Goal: Find specific page/section: Find specific page/section

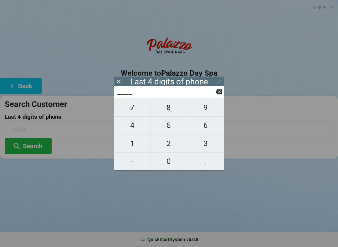
scroll to position [13, 0]
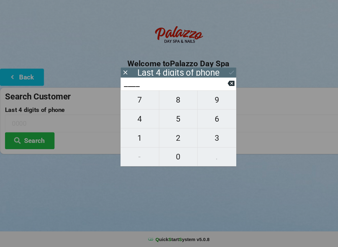
click at [131, 137] on span "1" at bounding box center [132, 143] width 36 height 13
type input "1___"
click at [172, 119] on span "5" at bounding box center [169, 125] width 36 height 13
type input "15__"
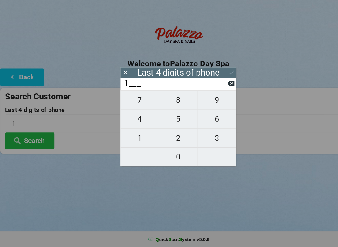
type input "15__"
click at [174, 155] on span "0" at bounding box center [169, 161] width 36 height 13
type input "150_"
click at [132, 137] on span "1" at bounding box center [132, 143] width 36 height 13
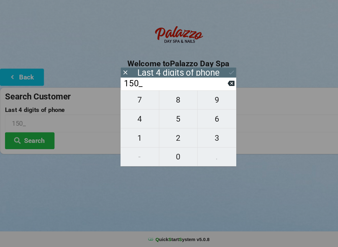
type input "1501"
click at [192, 87] on input "1501" at bounding box center [166, 92] width 99 height 10
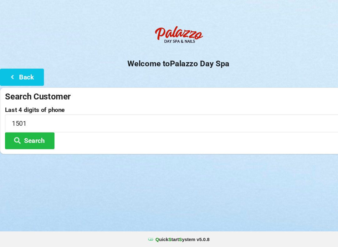
click at [38, 138] on button "Search" at bounding box center [28, 146] width 47 height 16
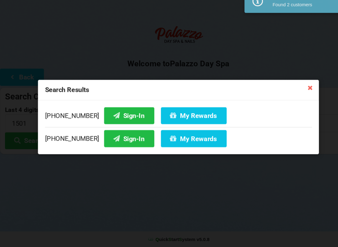
click at [113, 114] on button "Sign-In" at bounding box center [123, 122] width 48 height 16
